Goal: Task Accomplishment & Management: Manage account settings

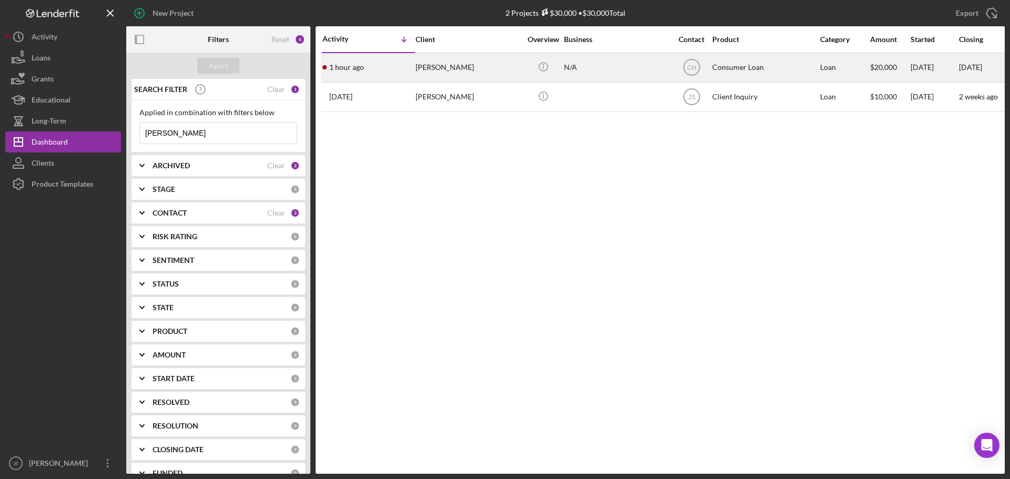
click at [436, 73] on div "[PERSON_NAME]" at bounding box center [468, 68] width 105 height 28
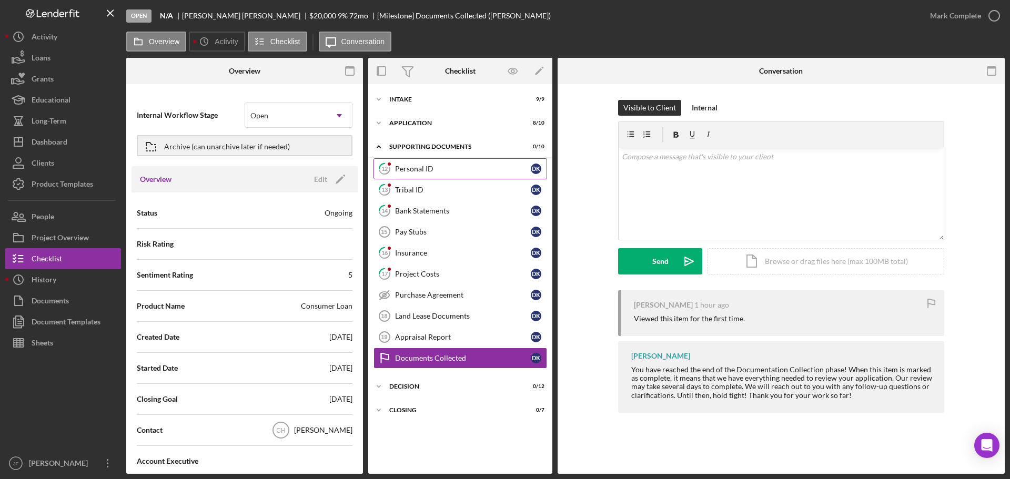
click at [416, 169] on div "Personal ID" at bounding box center [463, 169] width 136 height 8
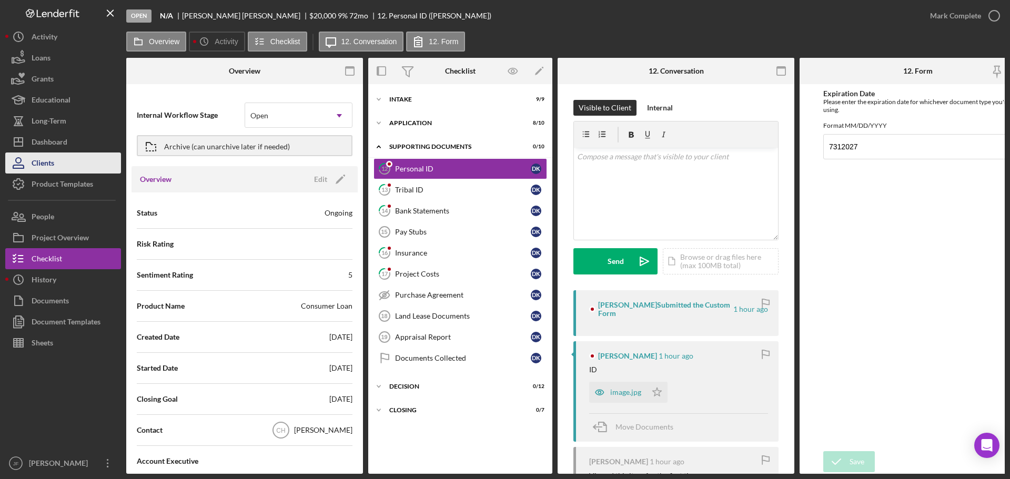
click at [48, 158] on div "Clients" at bounding box center [43, 165] width 23 height 24
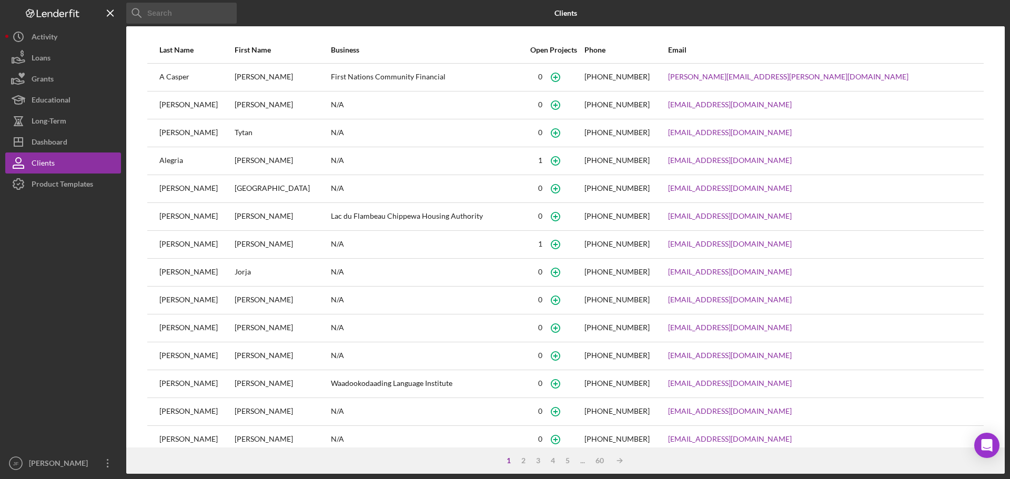
click at [169, 12] on input at bounding box center [181, 13] width 111 height 21
type input "[PERSON_NAME]"
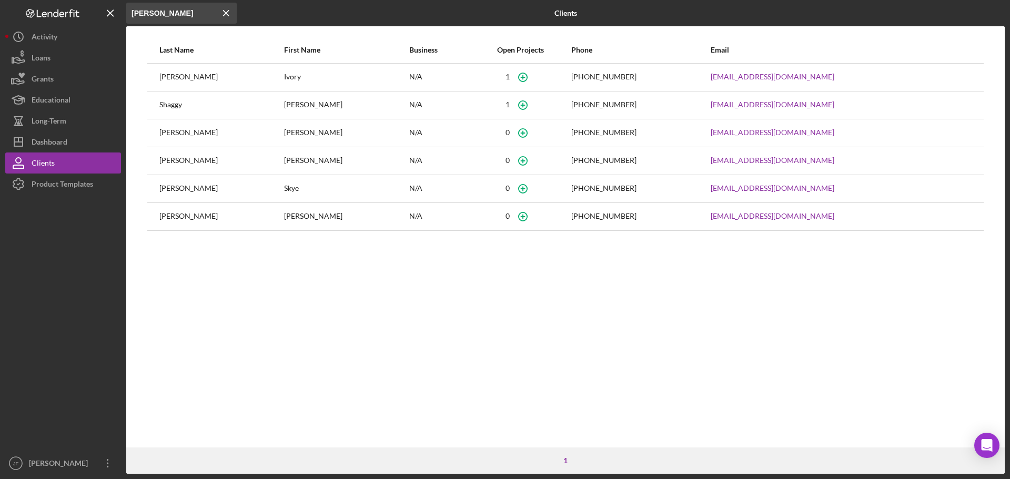
click at [167, 107] on div "Shaggy" at bounding box center [221, 105] width 124 height 26
click at [310, 102] on div "[PERSON_NAME]" at bounding box center [346, 105] width 124 height 26
click at [57, 145] on div "Dashboard" at bounding box center [50, 144] width 36 height 24
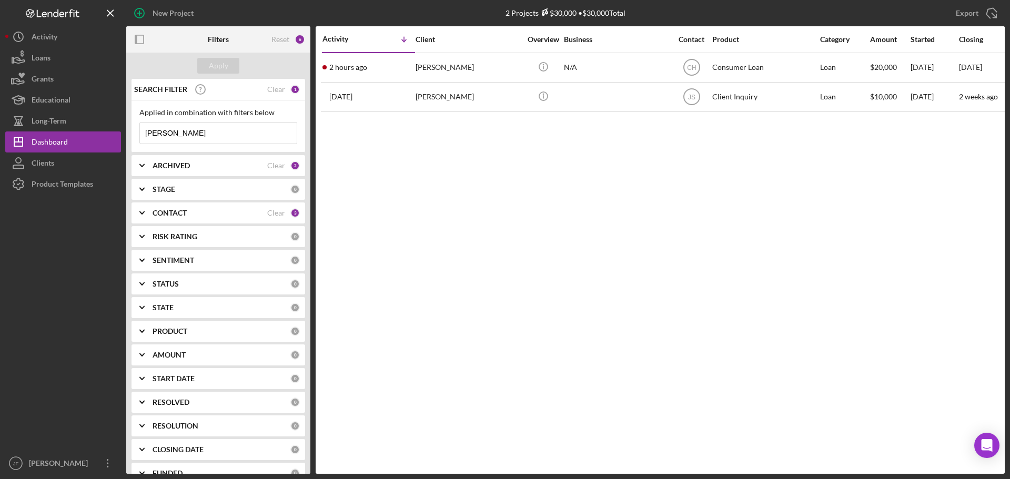
click at [177, 134] on input "[PERSON_NAME]" at bounding box center [218, 133] width 157 height 21
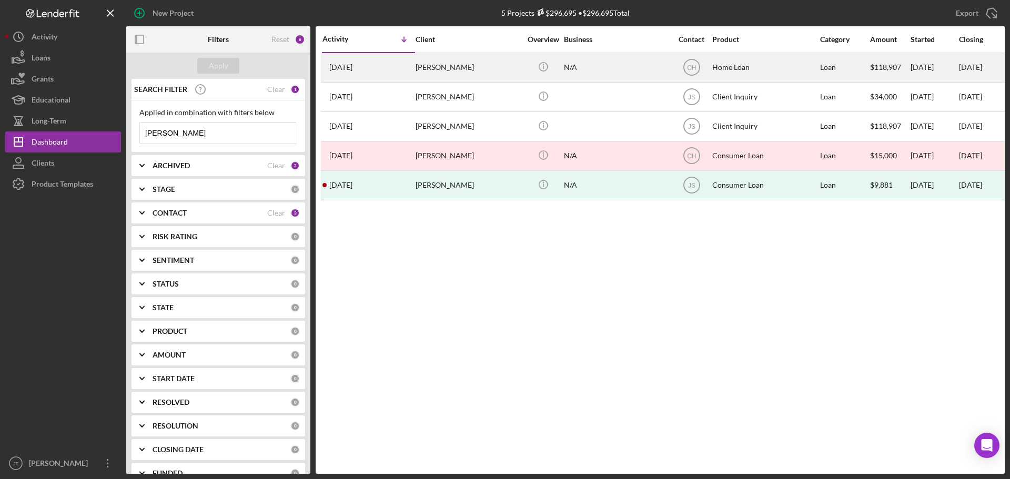
type input "[PERSON_NAME]"
click at [440, 64] on div "[PERSON_NAME]" at bounding box center [468, 68] width 105 height 28
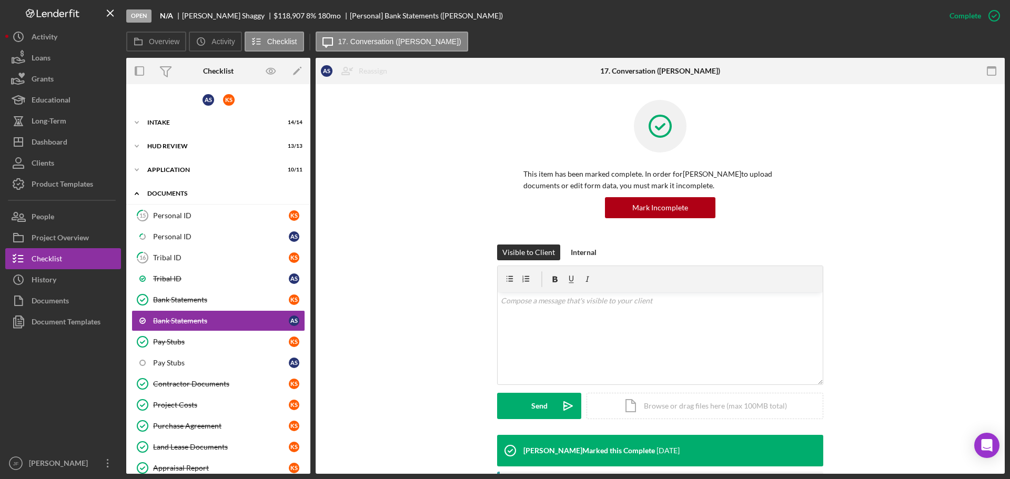
click at [216, 195] on div "Documents" at bounding box center [222, 193] width 150 height 6
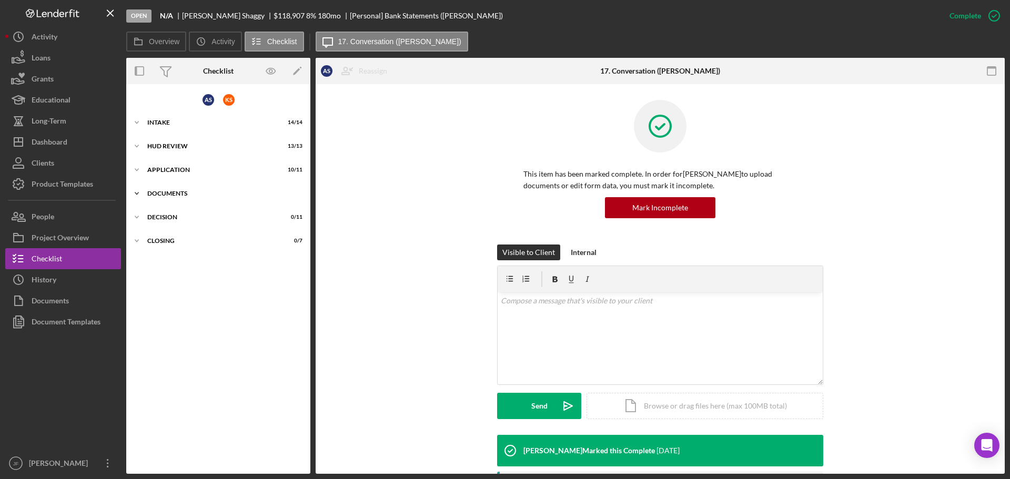
click at [137, 194] on polyline at bounding box center [136, 194] width 3 height 2
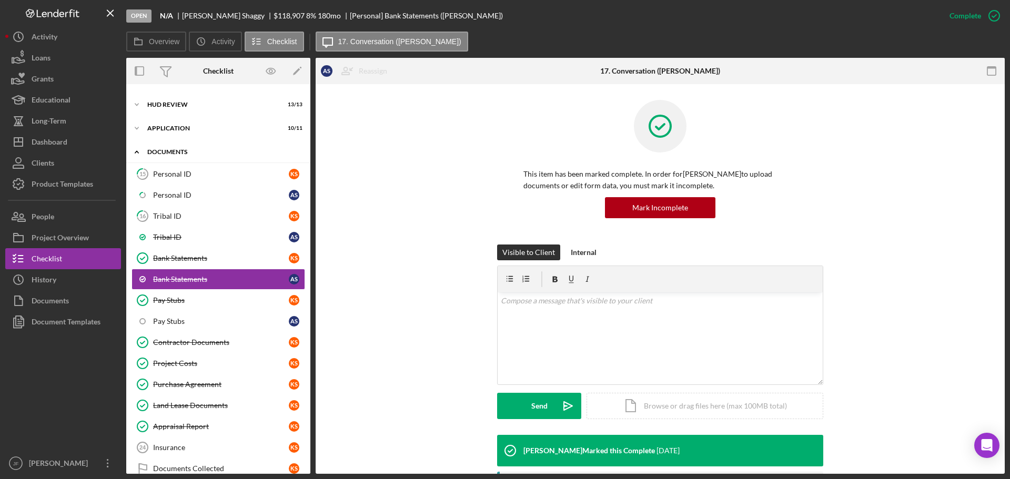
scroll to position [42, 0]
click at [149, 102] on div "HUD Review" at bounding box center [222, 104] width 150 height 6
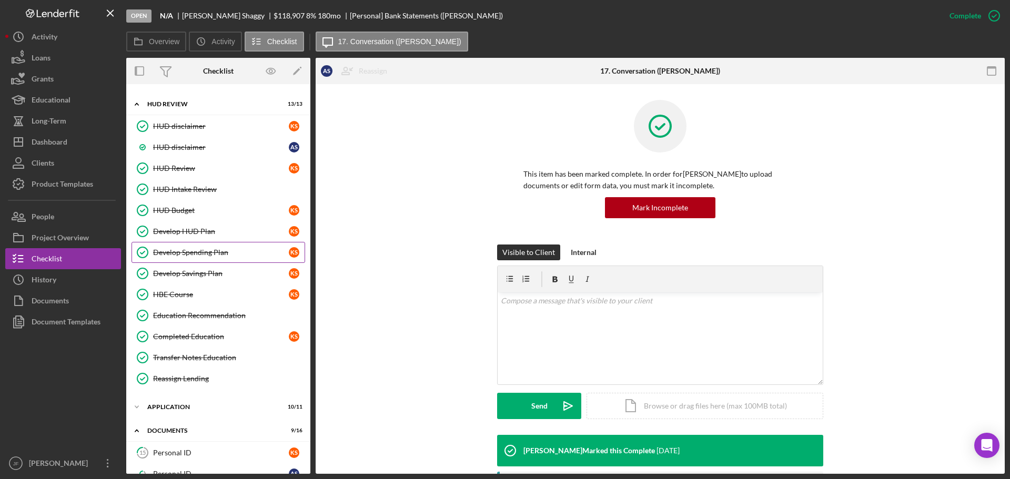
click at [187, 253] on div "Develop Spending Plan" at bounding box center [221, 252] width 136 height 8
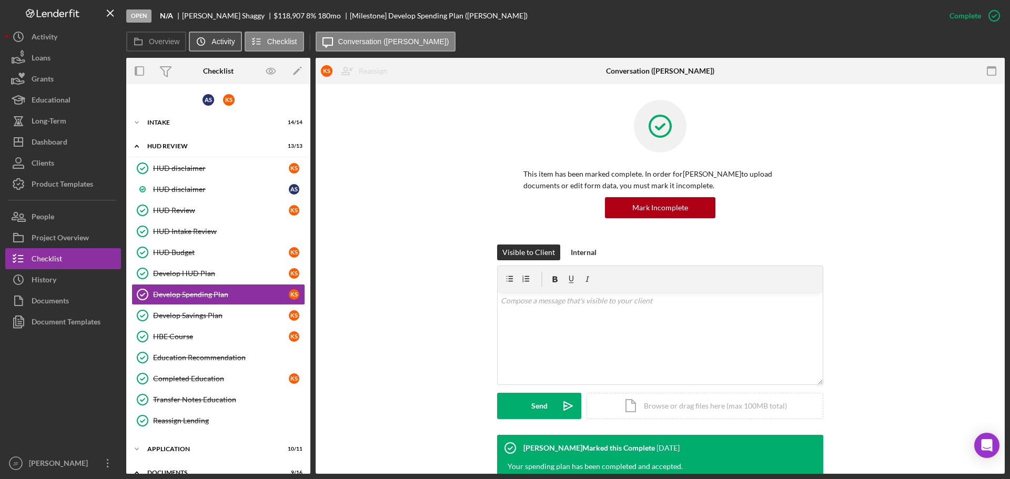
click at [215, 33] on button "Icon/History Activity" at bounding box center [215, 42] width 53 height 20
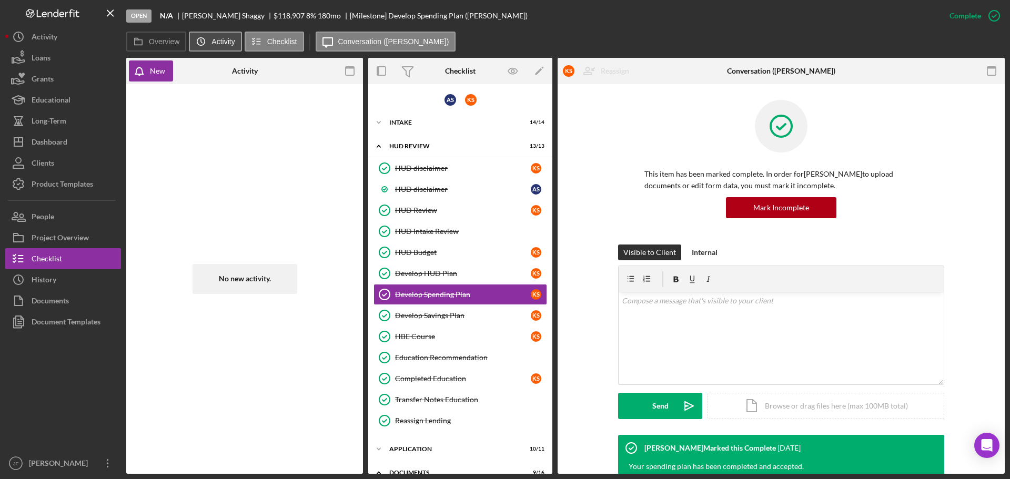
click at [228, 43] on label "Activity" at bounding box center [223, 41] width 23 height 8
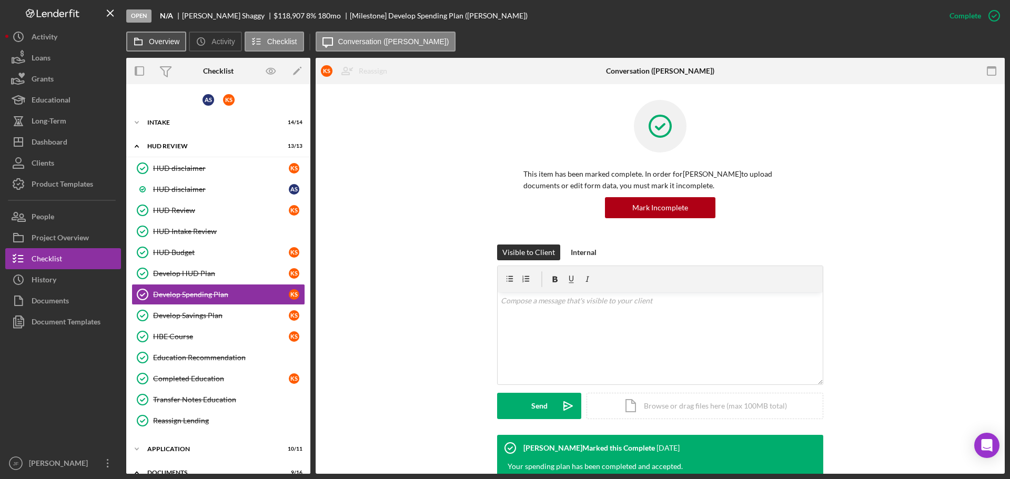
click at [172, 43] on label "Overview" at bounding box center [164, 41] width 31 height 8
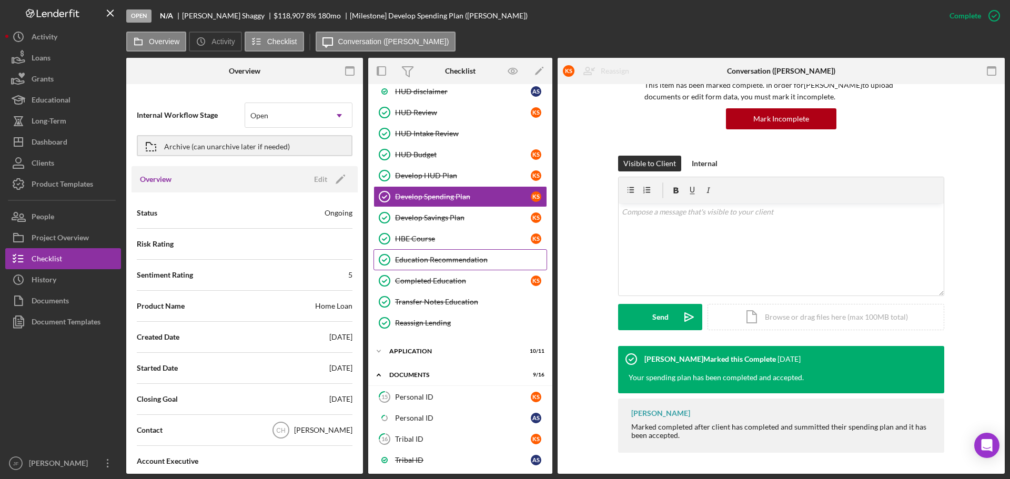
scroll to position [89, 0]
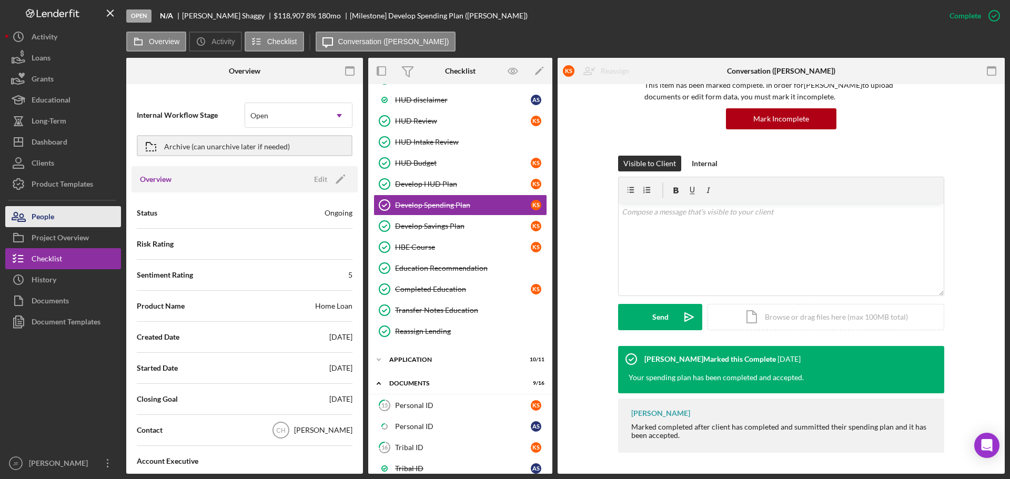
click at [56, 218] on button "People" at bounding box center [63, 216] width 116 height 21
